Goal: Task Accomplishment & Management: Manage account settings

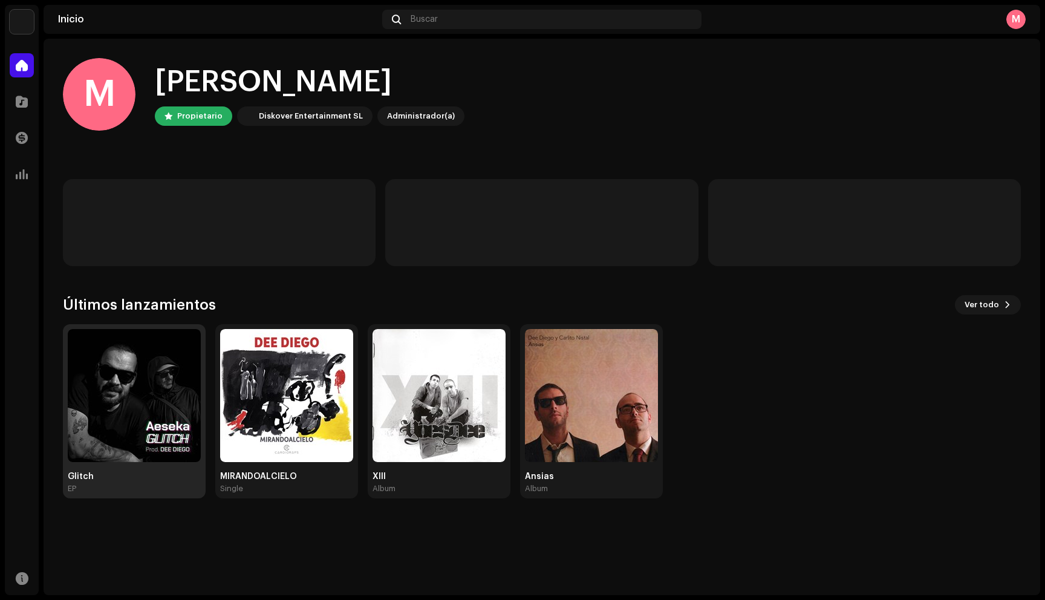
click at [147, 363] on img at bounding box center [134, 395] width 133 height 133
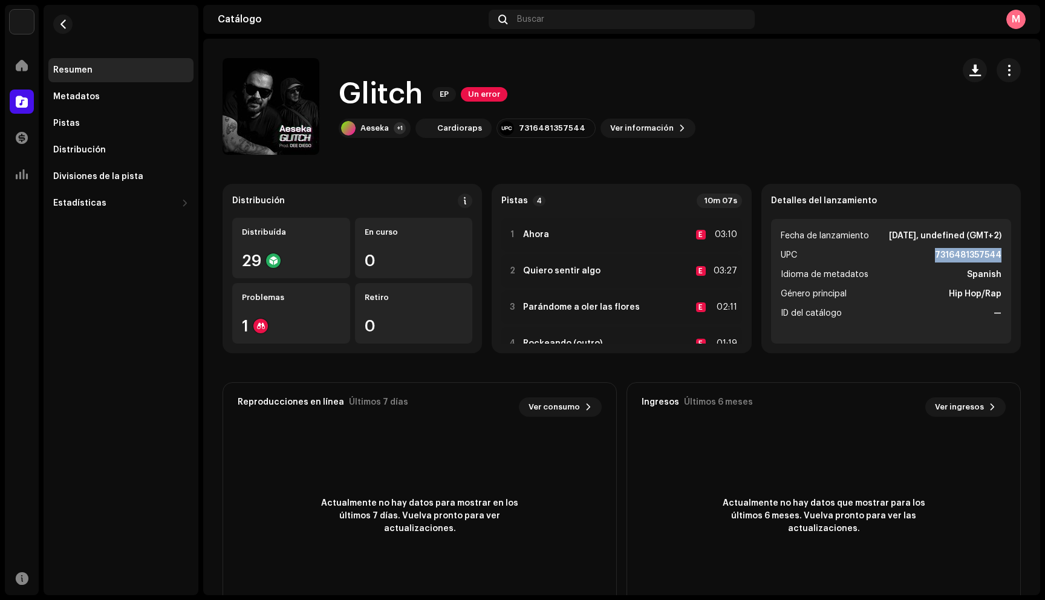
drag, startPoint x: 927, startPoint y: 253, endPoint x: 1003, endPoint y: 256, distance: 75.6
click at [1003, 256] on ul "Fecha de lanzamiento [DATE], undefined (GMT+2) UPC 7316481357544 Idioma de meta…" at bounding box center [891, 281] width 240 height 125
copy strong "7316481357544"
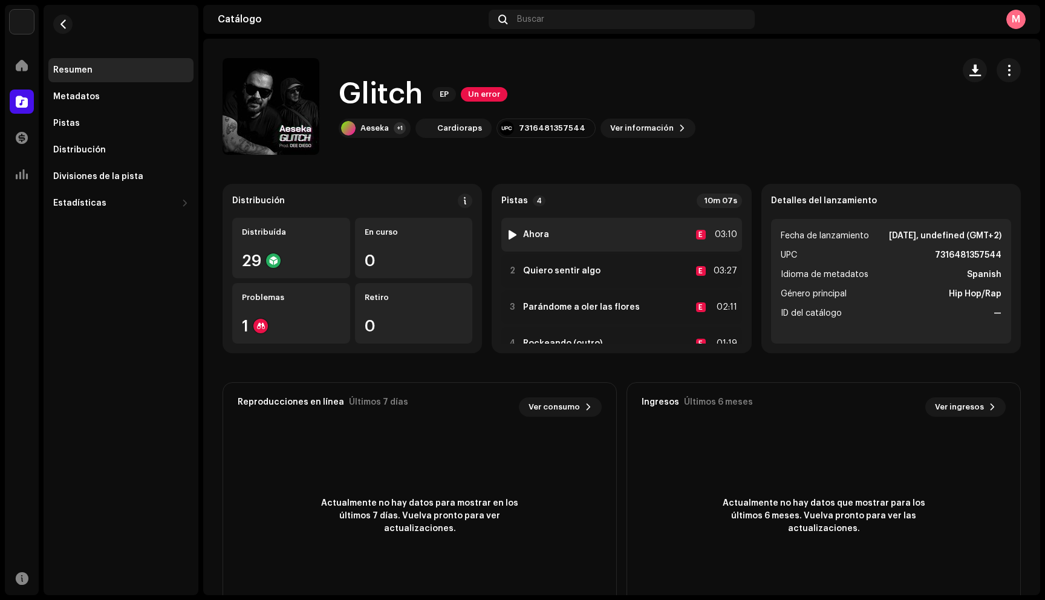
click at [635, 242] on div "1 Ahora E 03:10" at bounding box center [621, 235] width 240 height 34
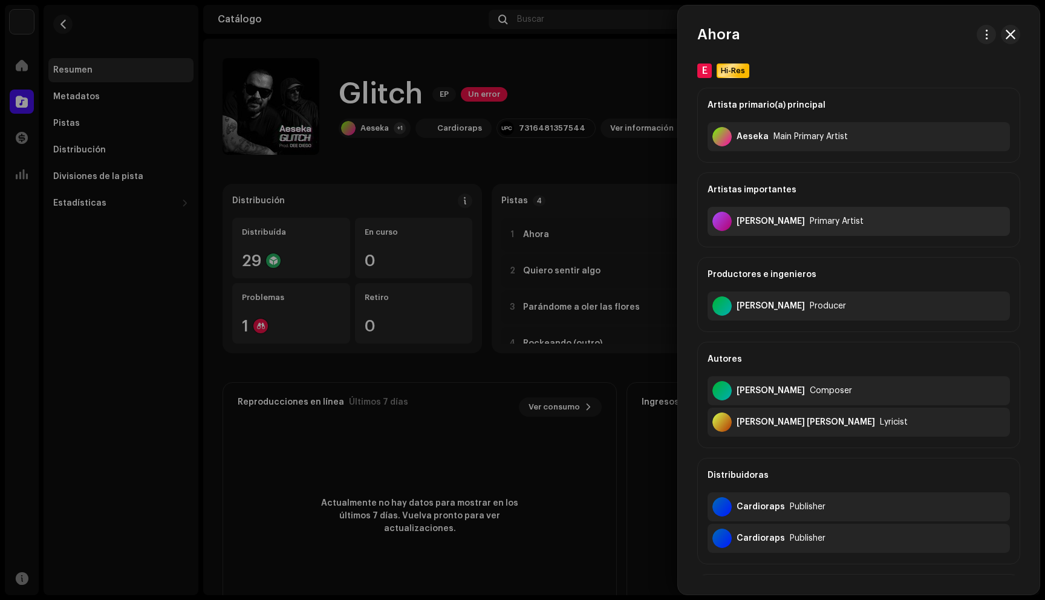
click at [770, 221] on div "[PERSON_NAME]" at bounding box center [770, 221] width 68 height 10
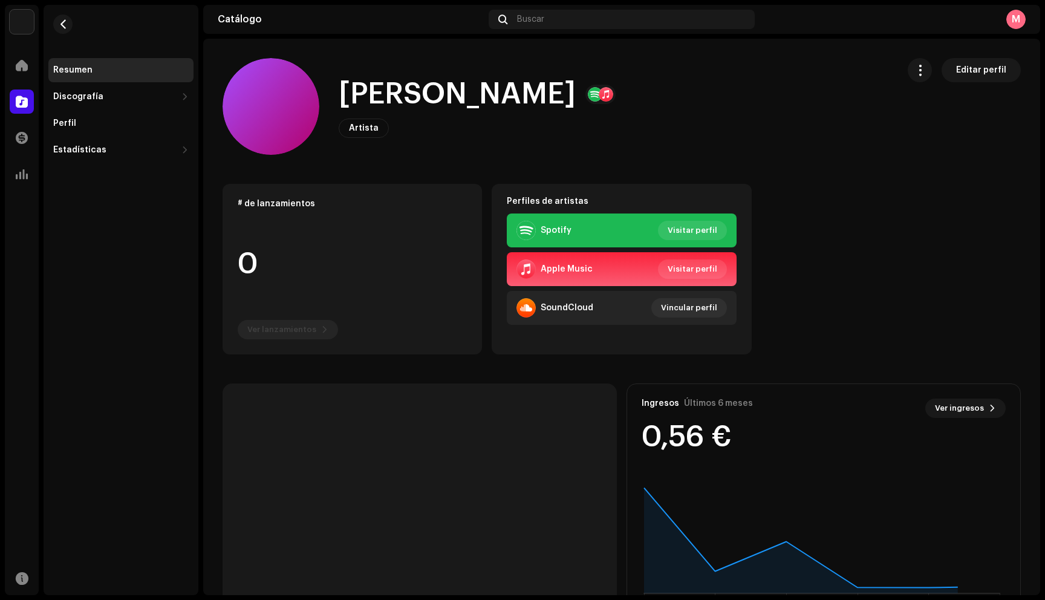
click at [354, 125] on span "Artista" at bounding box center [364, 128] width 30 height 8
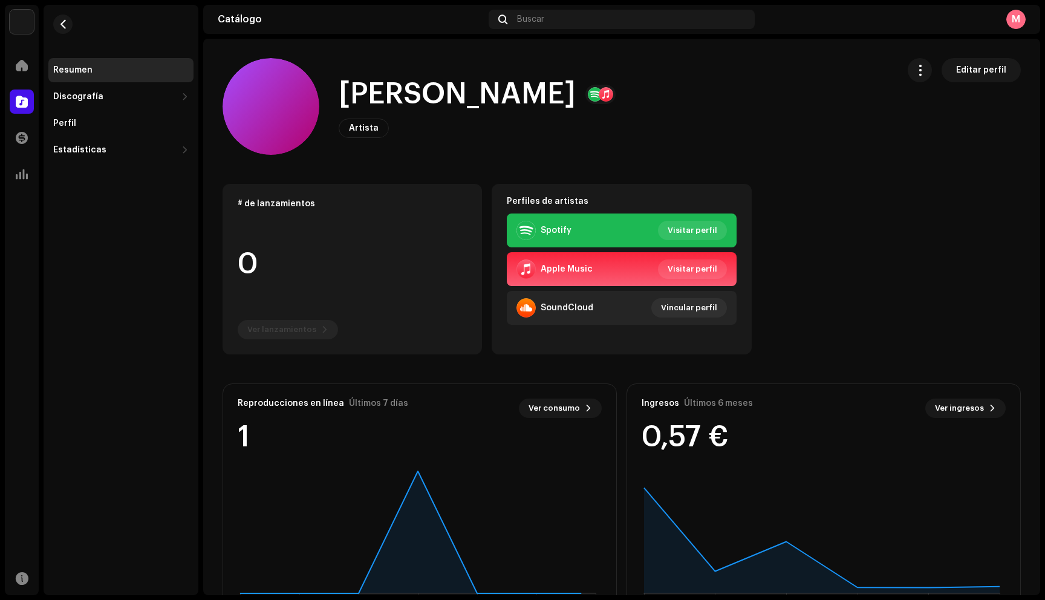
click at [574, 187] on div "Perfiles de artistas" at bounding box center [621, 195] width 258 height 22
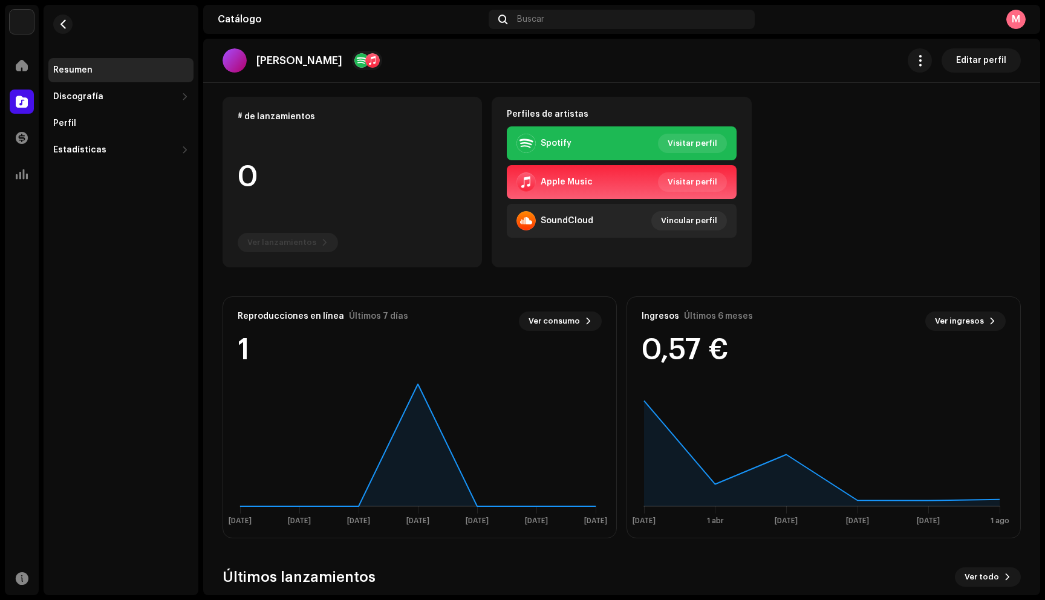
scroll to position [86, 0]
click at [694, 143] on span "Visitar perfil" at bounding box center [692, 144] width 50 height 24
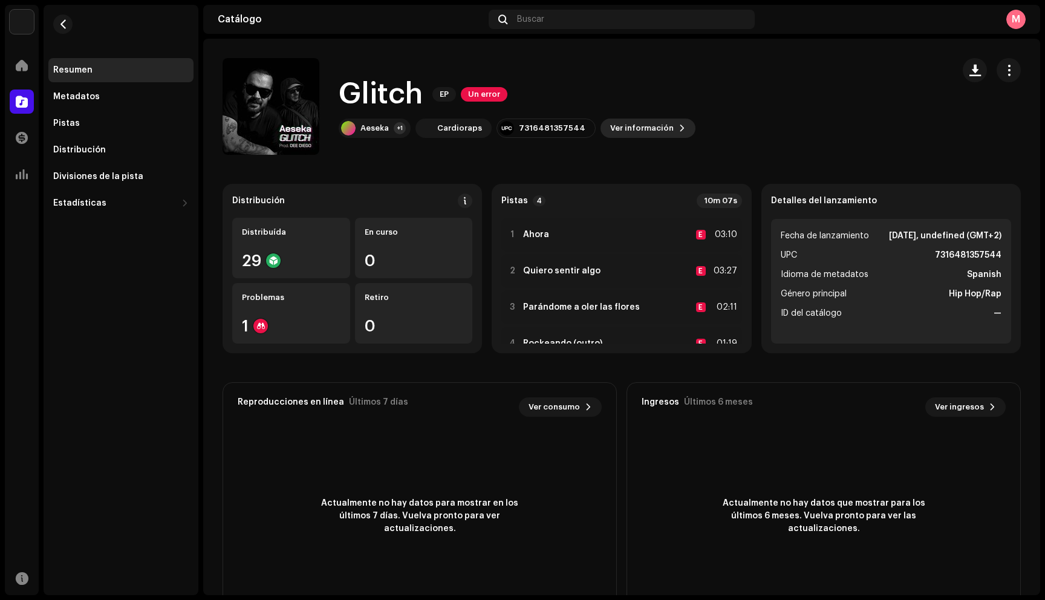
click at [648, 123] on span "Ver información" at bounding box center [641, 128] width 63 height 24
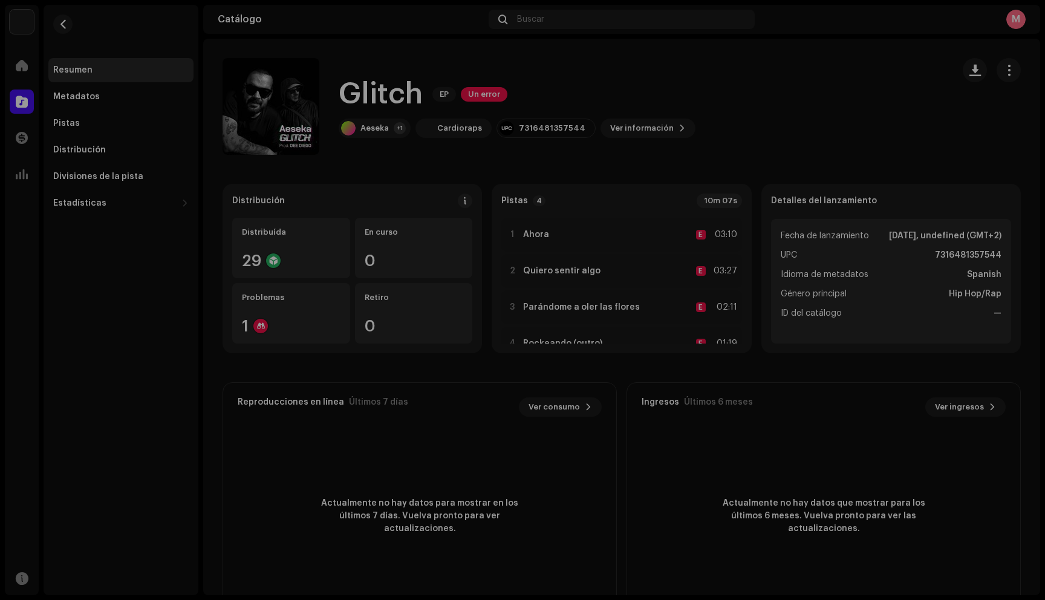
click at [755, 100] on div "Glitch 2991409 Metadatos Distribución Idioma de metadatos Spanish Título del la…" at bounding box center [522, 300] width 1045 height 600
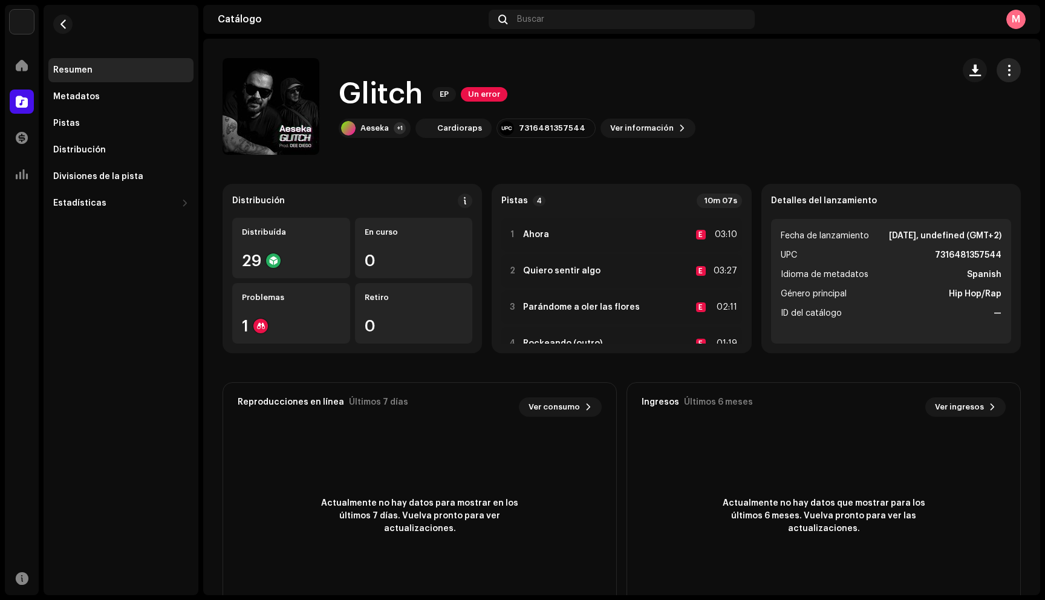
click at [997, 78] on button "button" at bounding box center [1008, 70] width 24 height 24
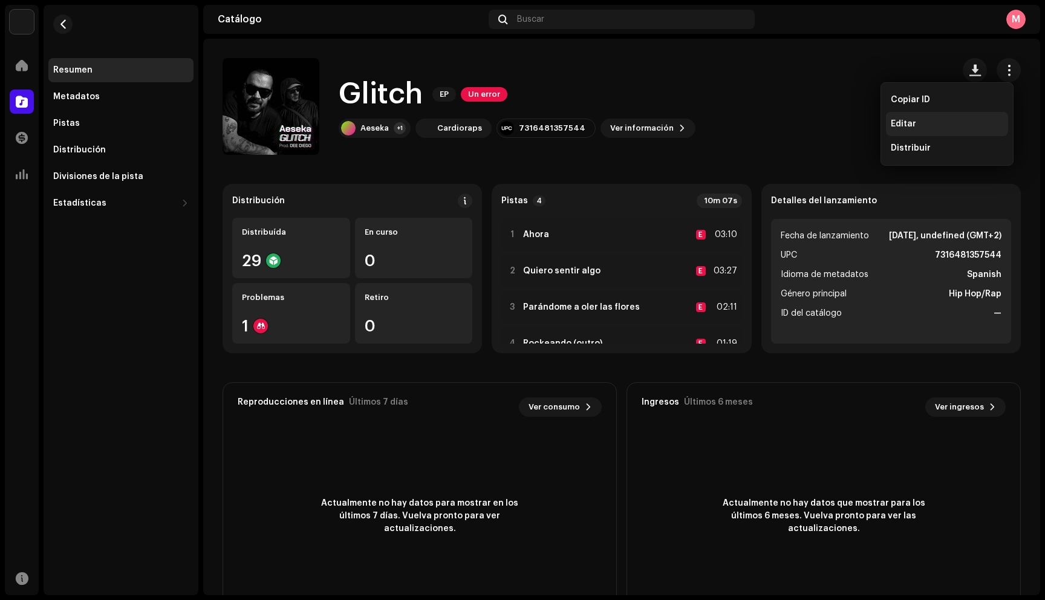
click at [932, 124] on div "Editar" at bounding box center [947, 124] width 112 height 10
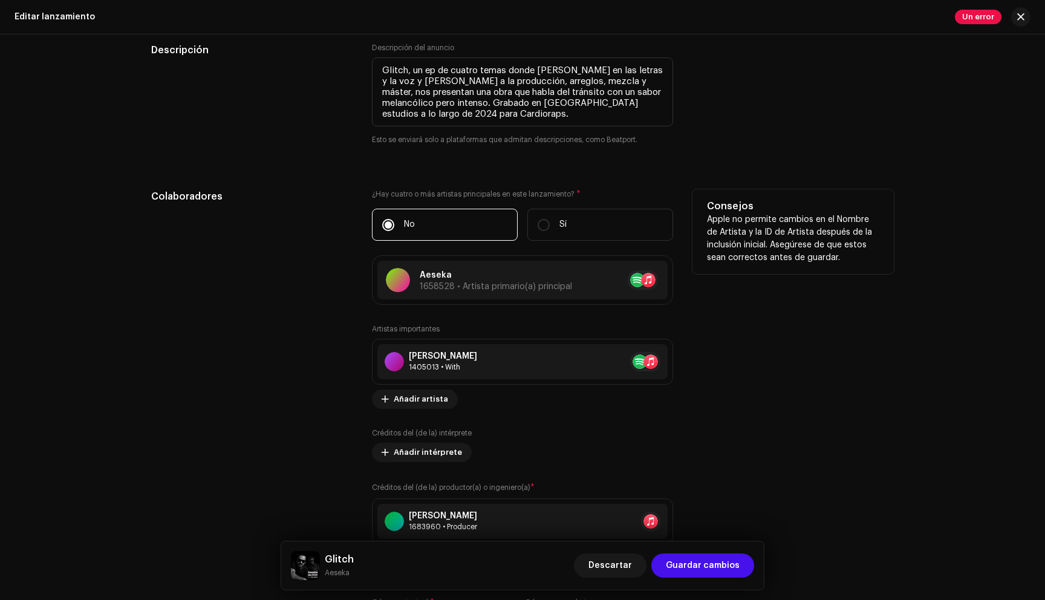
scroll to position [1200, 0]
click at [415, 402] on span "Añadir artista" at bounding box center [421, 398] width 54 height 24
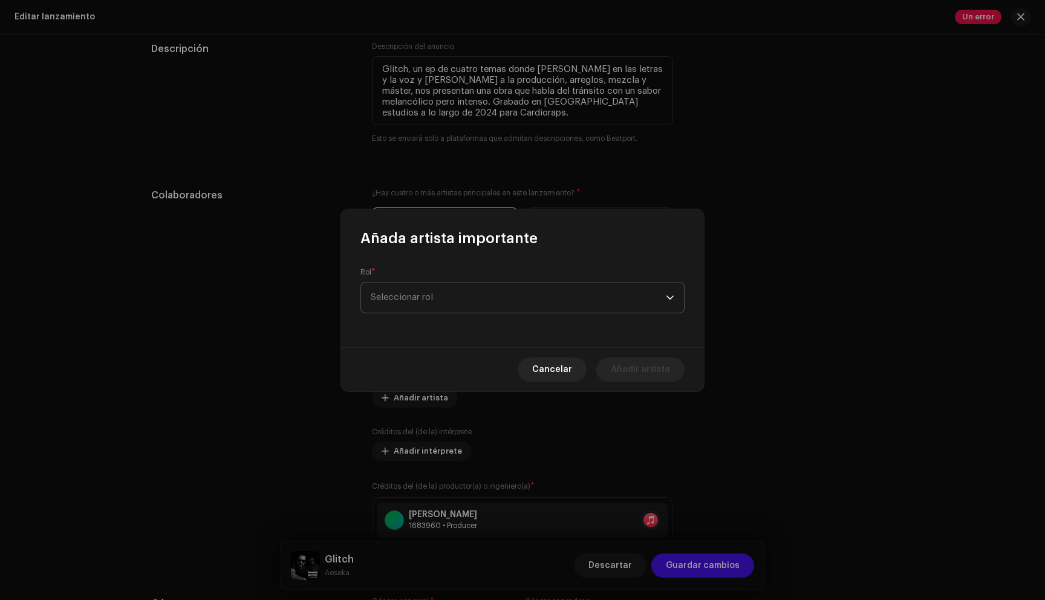
click at [446, 292] on span "Seleccionar rol" at bounding box center [518, 297] width 295 height 30
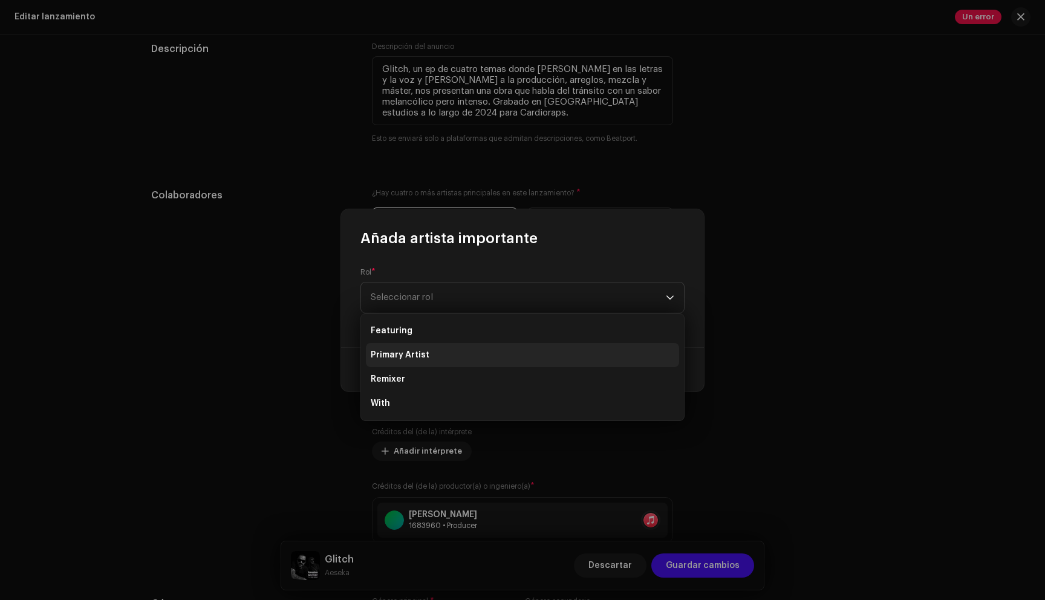
click at [430, 357] on li "Primary Artist" at bounding box center [522, 355] width 313 height 24
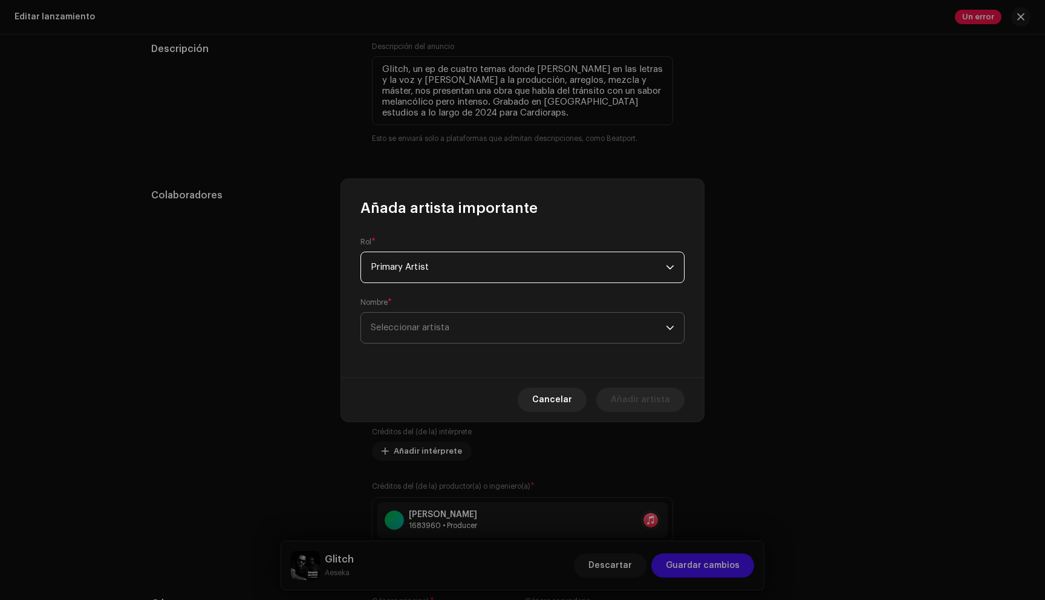
click at [451, 324] on span "Seleccionar artista" at bounding box center [518, 328] width 295 height 30
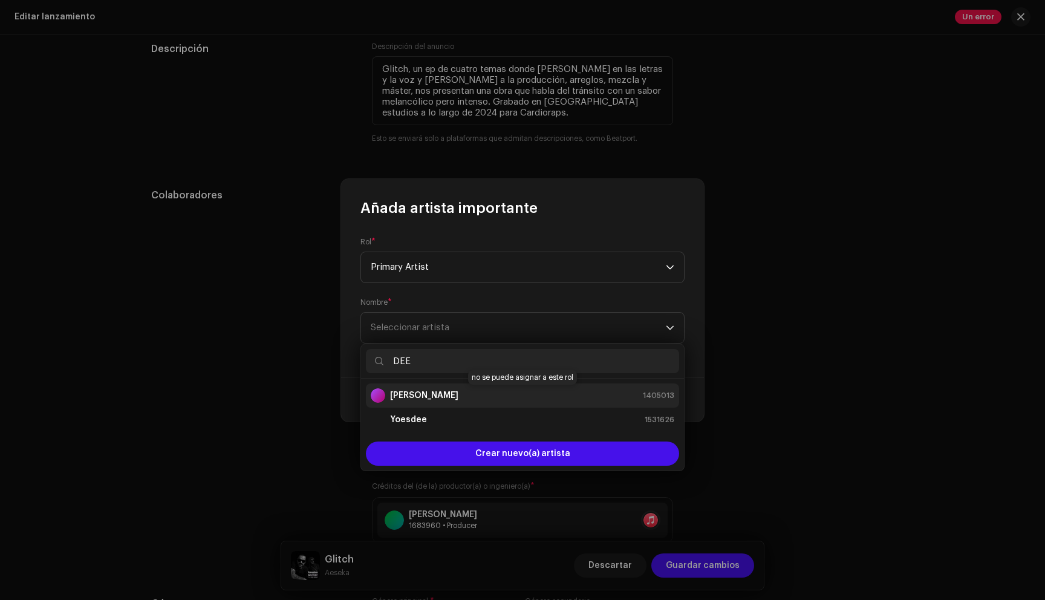
type input "DEE"
click at [427, 394] on strong "[PERSON_NAME]" at bounding box center [424, 395] width 68 height 12
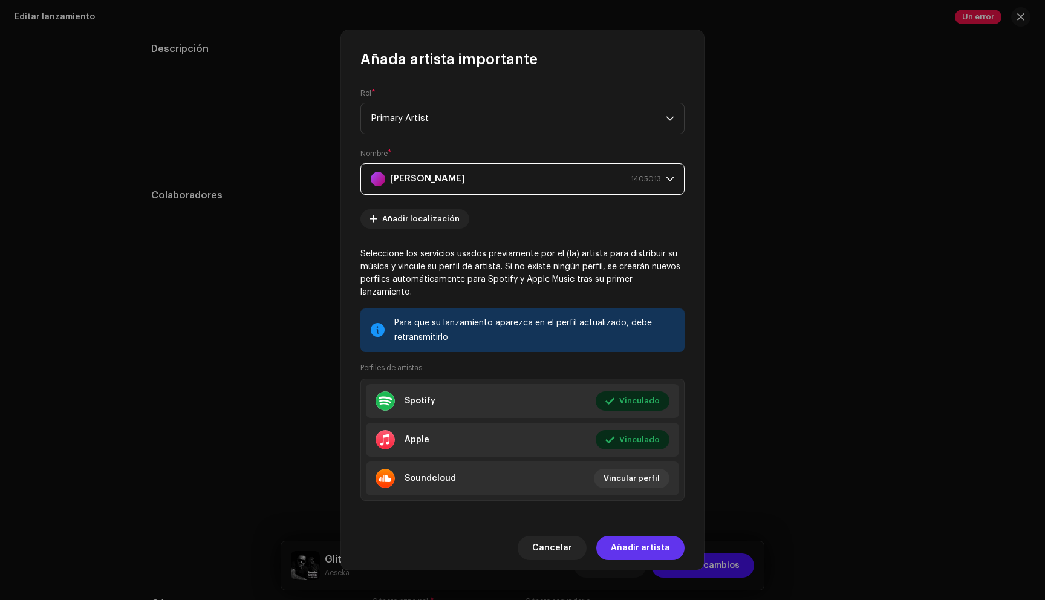
click at [644, 544] on span "Añadir artista" at bounding box center [640, 548] width 59 height 24
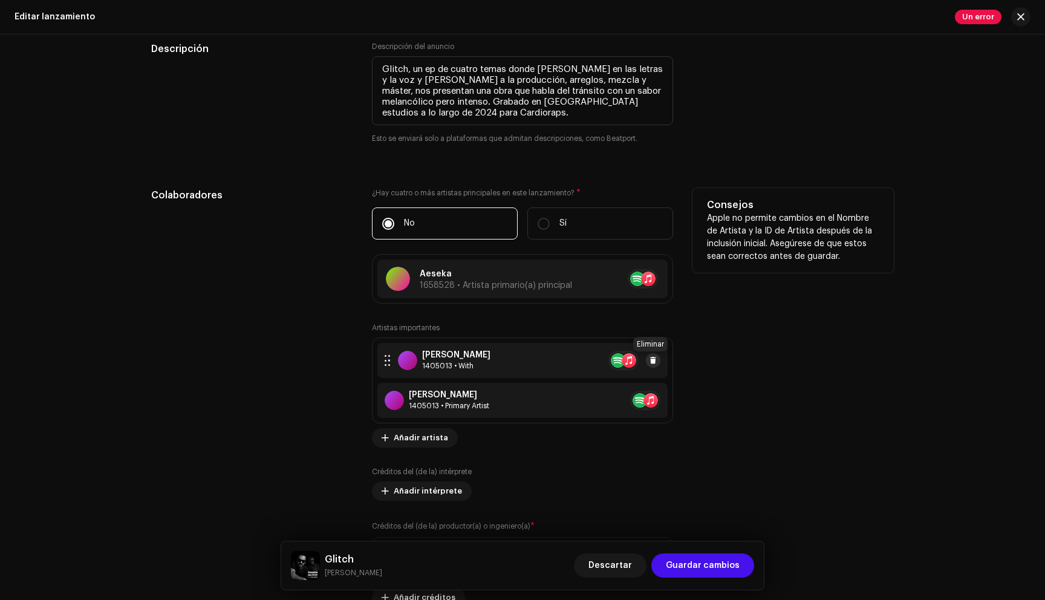
click at [650, 366] on button at bounding box center [653, 360] width 15 height 15
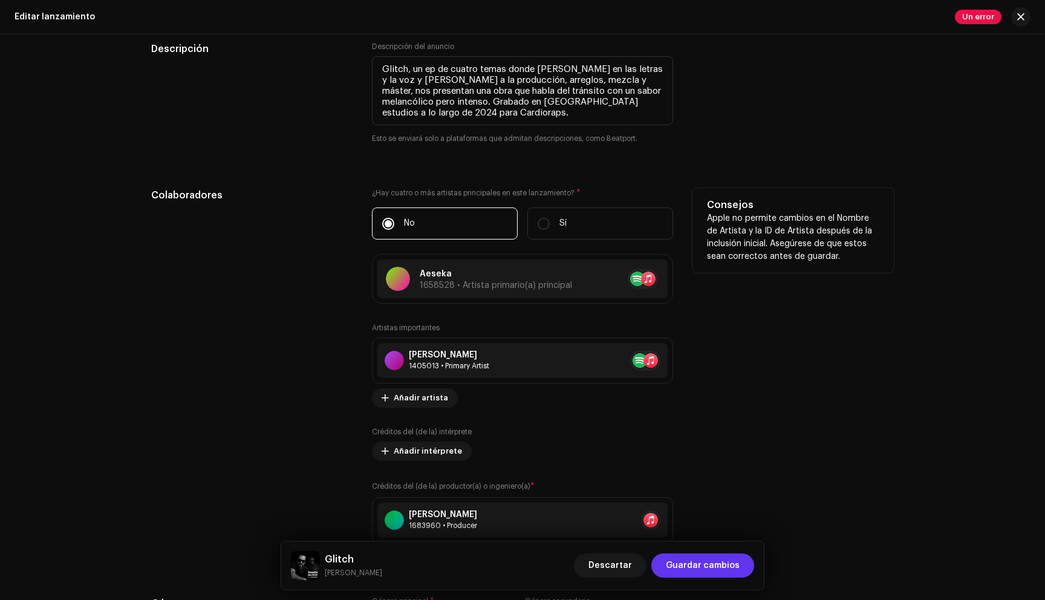
click at [706, 567] on span "Guardar cambios" at bounding box center [703, 565] width 74 height 24
